Goal: Navigation & Orientation: Find specific page/section

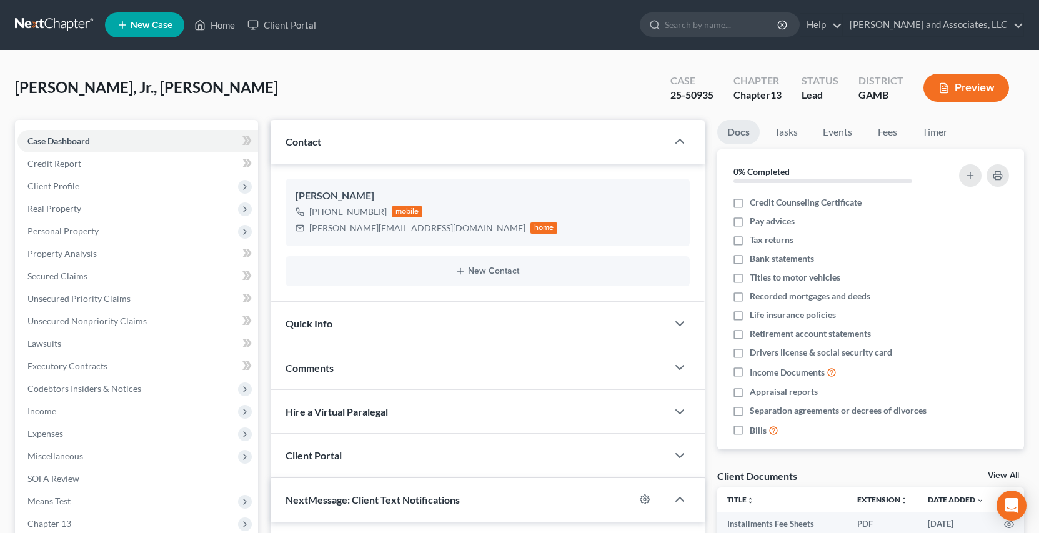
select select "0"
click at [217, 22] on link "Home" at bounding box center [214, 25] width 53 height 22
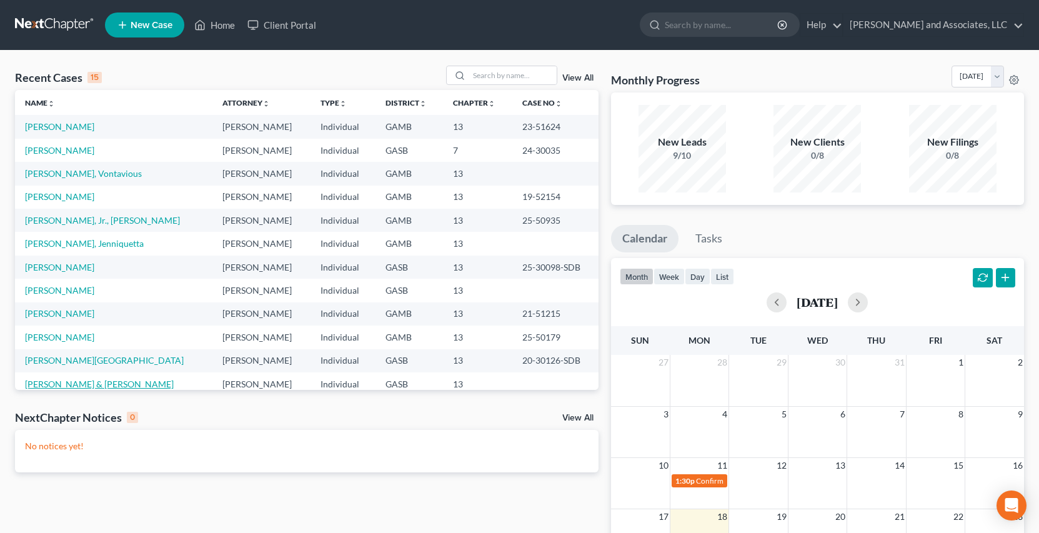
click at [112, 385] on link "[PERSON_NAME] & [PERSON_NAME]" at bounding box center [99, 383] width 149 height 11
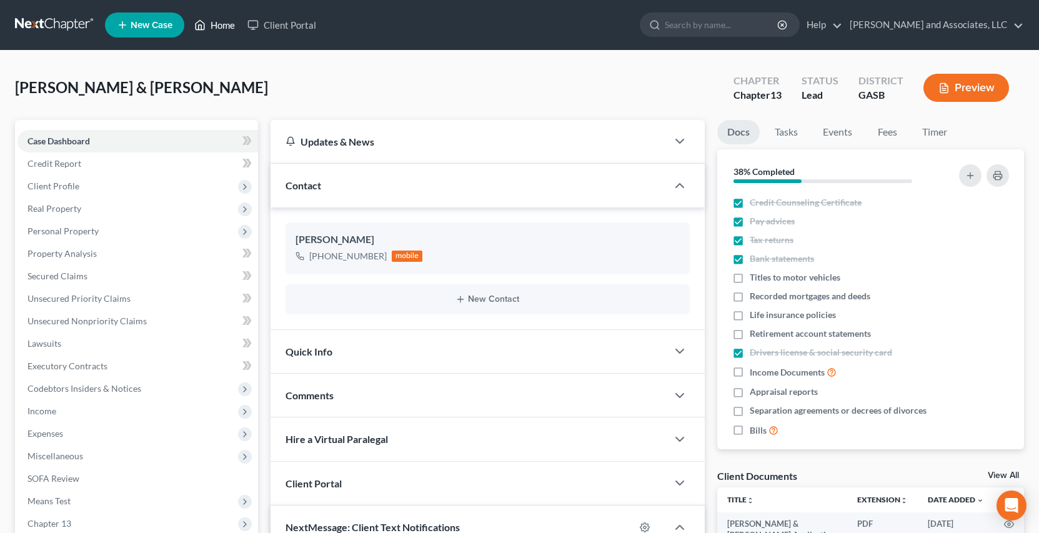
click at [219, 25] on link "Home" at bounding box center [214, 25] width 53 height 22
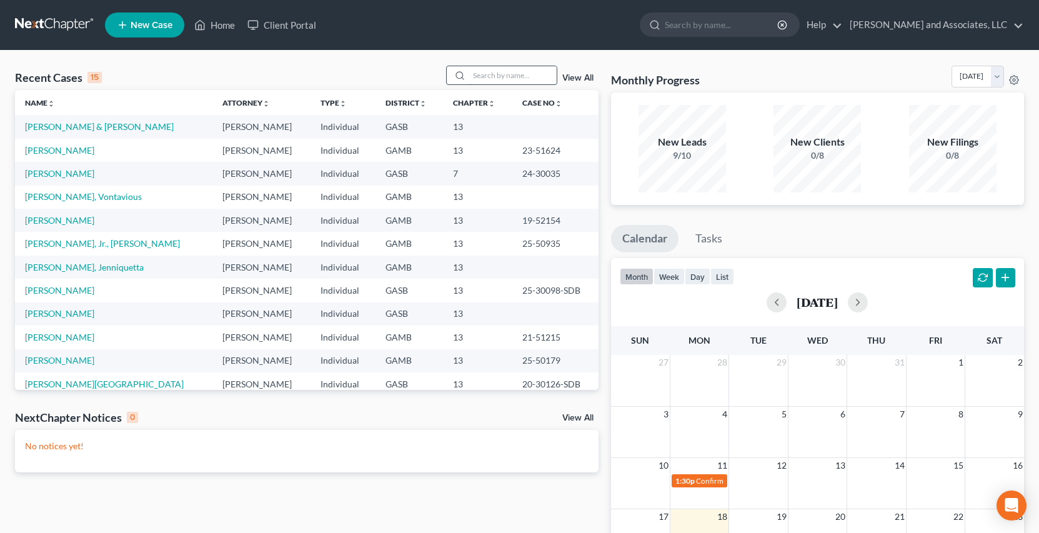
click at [493, 77] on input "search" at bounding box center [512, 75] width 87 height 18
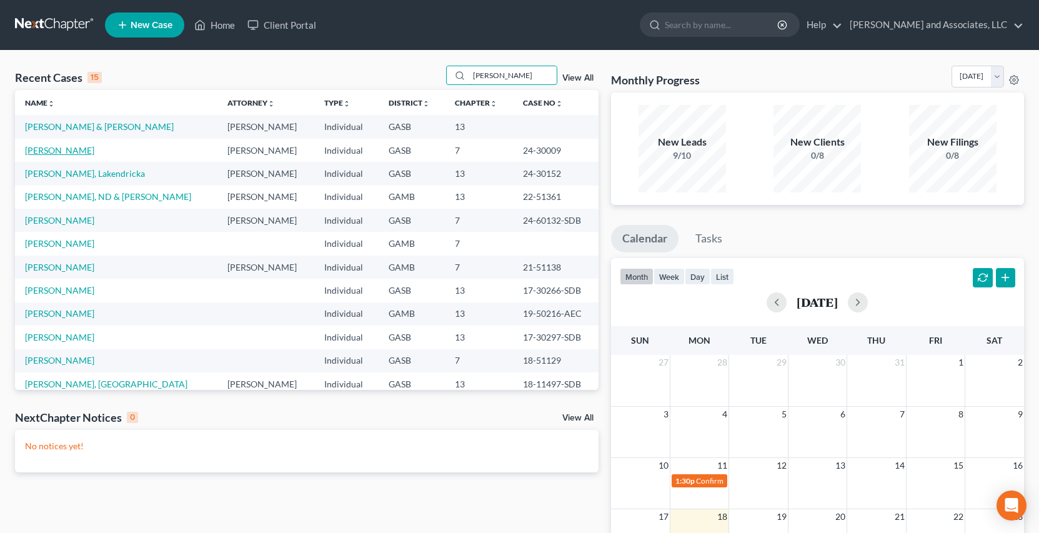
type input "[PERSON_NAME]"
click at [52, 146] on link "[PERSON_NAME]" at bounding box center [59, 150] width 69 height 11
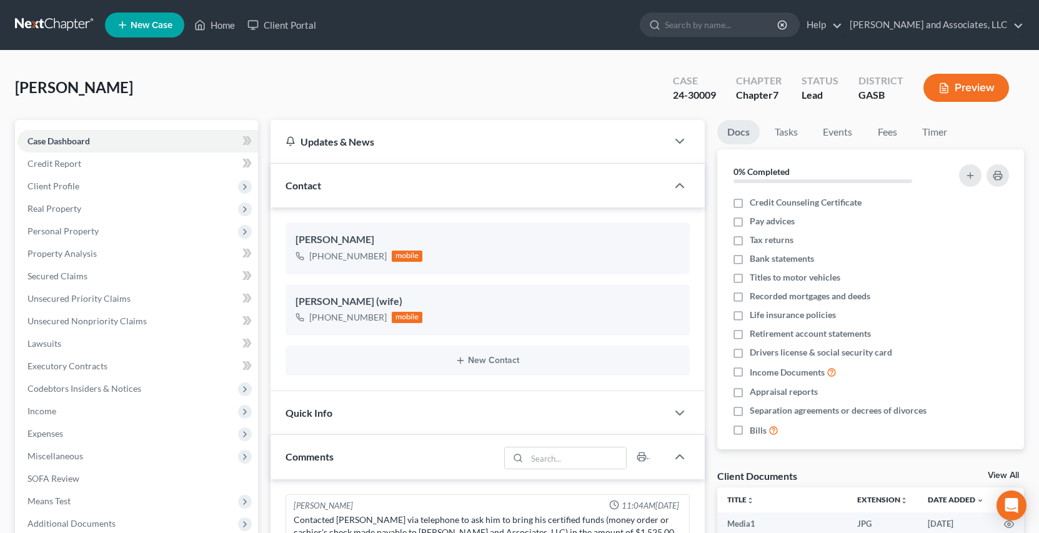
scroll to position [6418, 0]
